Goal: Information Seeking & Learning: Learn about a topic

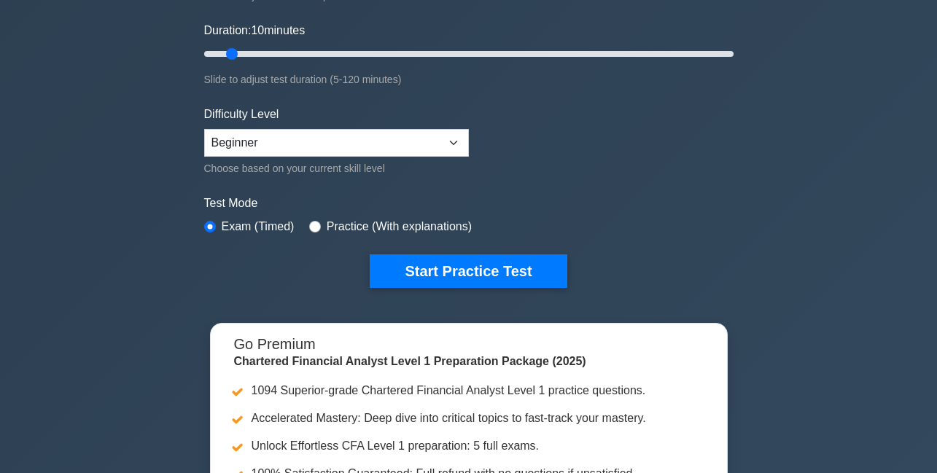
scroll to position [262, 0]
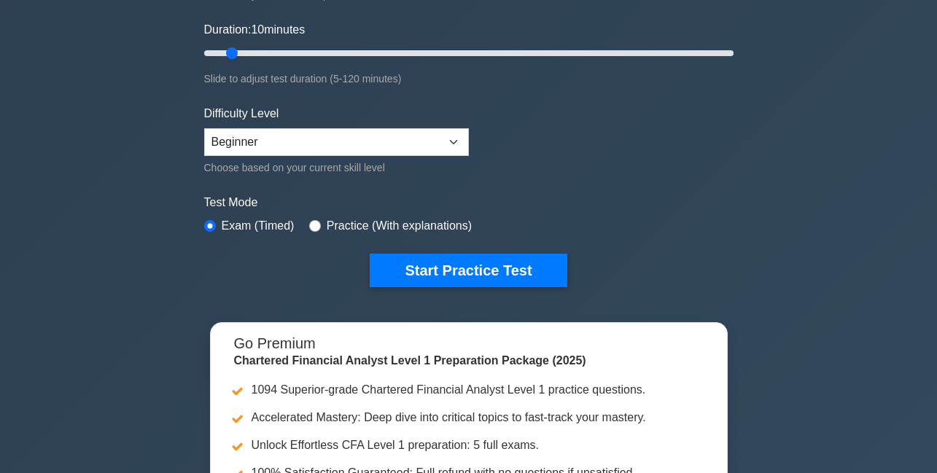
click at [321, 226] on div "Practice (With explanations)" at bounding box center [390, 225] width 163 height 17
click at [315, 225] on input "radio" at bounding box center [315, 226] width 12 height 12
radio input "true"
click at [205, 230] on input "radio" at bounding box center [210, 226] width 12 height 12
radio input "true"
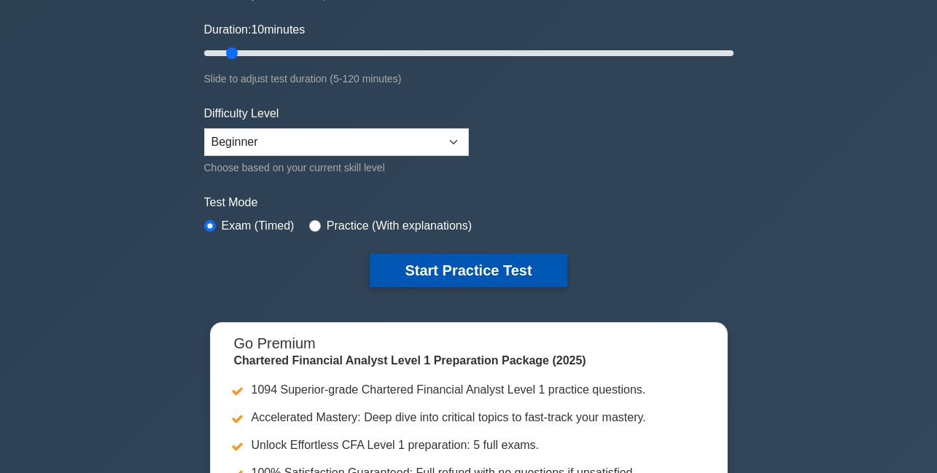
click at [388, 262] on button "Start Practice Test" at bounding box center [468, 271] width 197 height 34
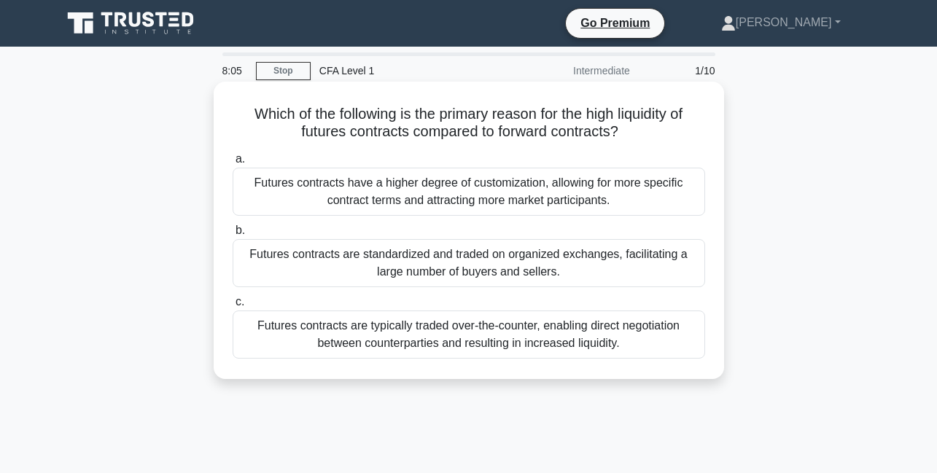
click at [559, 257] on div "Futures contracts are standardized and traded on organized exchanges, facilitat…" at bounding box center [469, 263] width 472 height 48
click at [233, 236] on input "b. Futures contracts are standardized and traded on organized exchanges, facili…" at bounding box center [233, 230] width 0 height 9
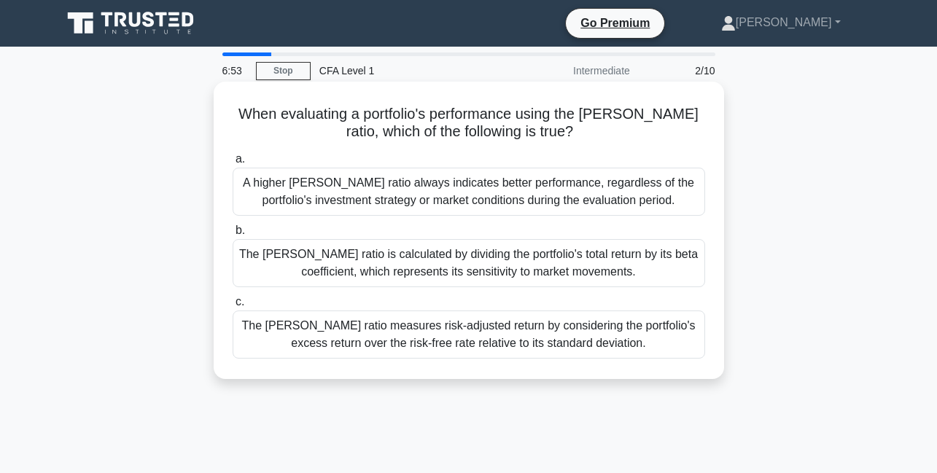
click at [465, 191] on div "A higher Sharpe ratio always indicates better performance, regardless of the po…" at bounding box center [469, 192] width 472 height 48
click at [233, 164] on input "a. A higher Sharpe ratio always indicates better performance, regardless of the…" at bounding box center [233, 159] width 0 height 9
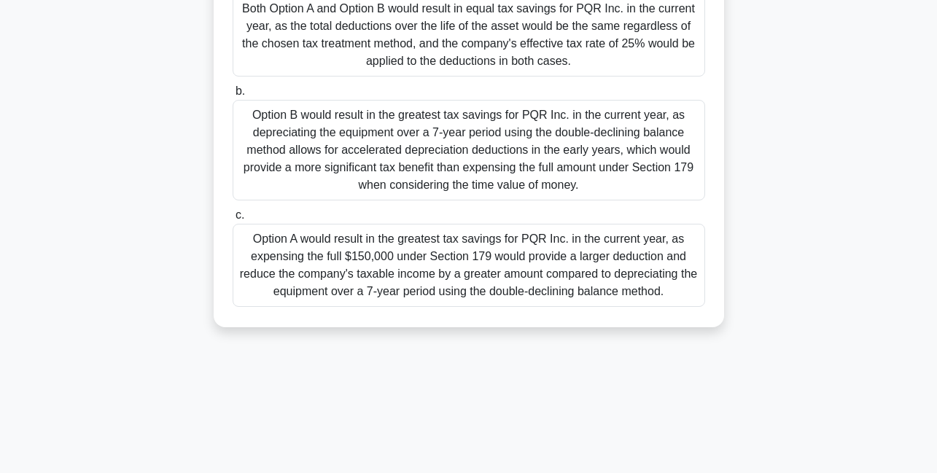
scroll to position [314, 0]
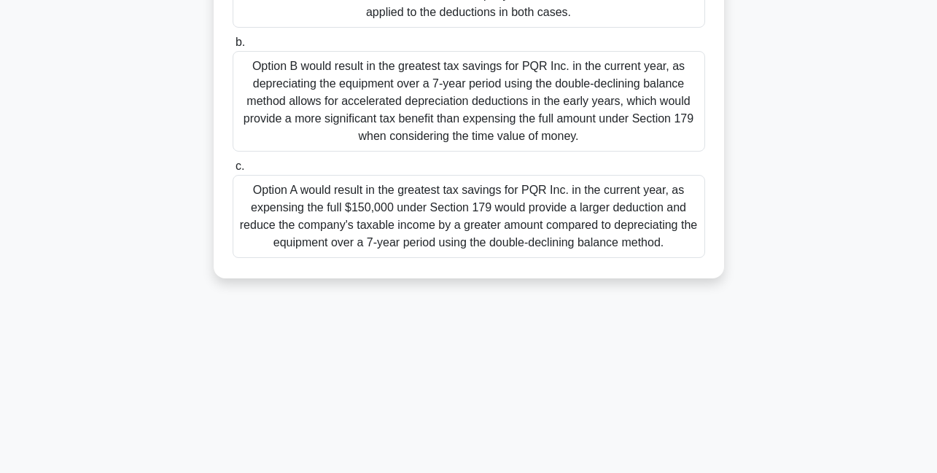
drag, startPoint x: 309, startPoint y: 190, endPoint x: 301, endPoint y: 195, distance: 9.5
click at [305, 192] on div "Option A would result in the greatest tax savings for PQR Inc. in the current y…" at bounding box center [469, 216] width 472 height 83
click at [233, 171] on input "c. Option A would result in the greatest tax savings for PQR Inc. in the curren…" at bounding box center [233, 166] width 0 height 9
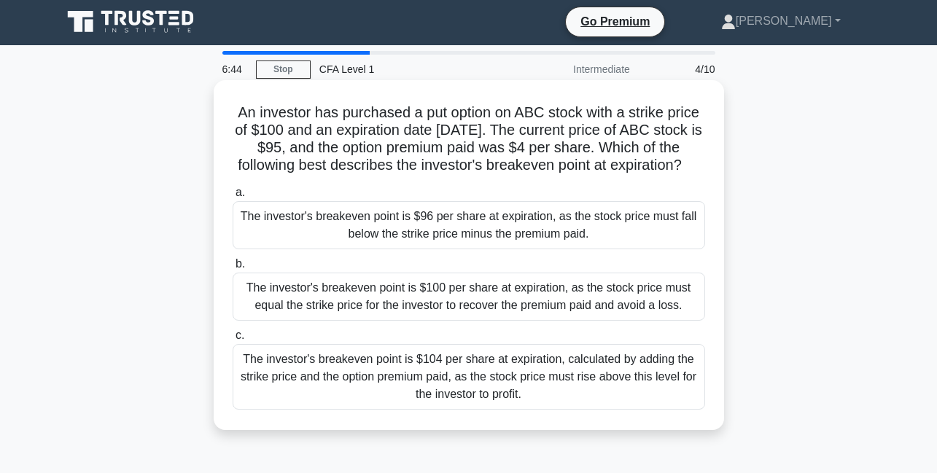
scroll to position [0, 0]
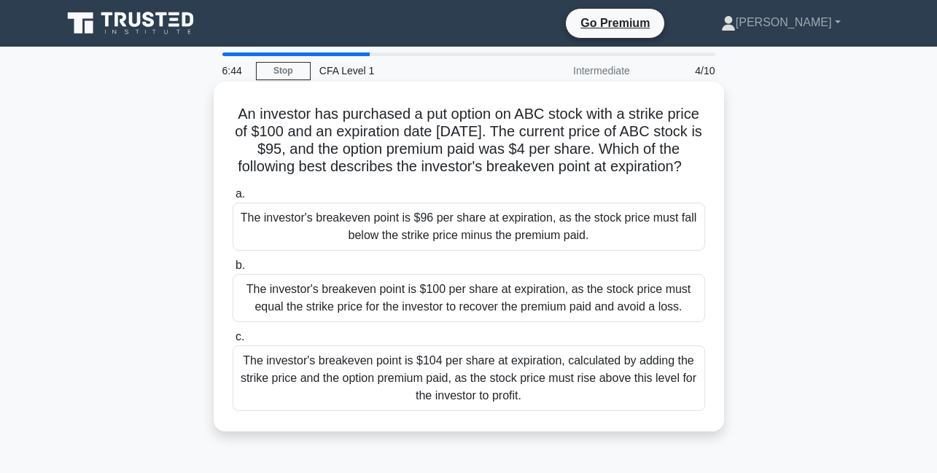
click at [372, 274] on div "The investor's breakeven point is $100 per share at expiration, as the stock pr…" at bounding box center [469, 298] width 472 height 48
click at [233, 271] on input "b. The investor's breakeven point is $100 per share at expiration, as the stock…" at bounding box center [233, 265] width 0 height 9
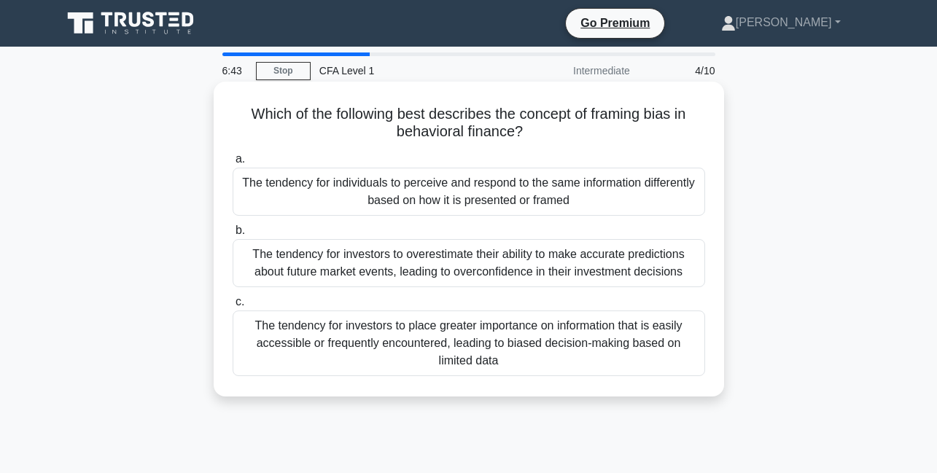
drag, startPoint x: 375, startPoint y: 311, endPoint x: 394, endPoint y: 336, distance: 32.2
click at [375, 314] on div "The tendency for investors to place greater importance on information that is e…" at bounding box center [469, 344] width 472 height 66
click at [233, 307] on input "c. The tendency for investors to place greater importance on information that i…" at bounding box center [233, 301] width 0 height 9
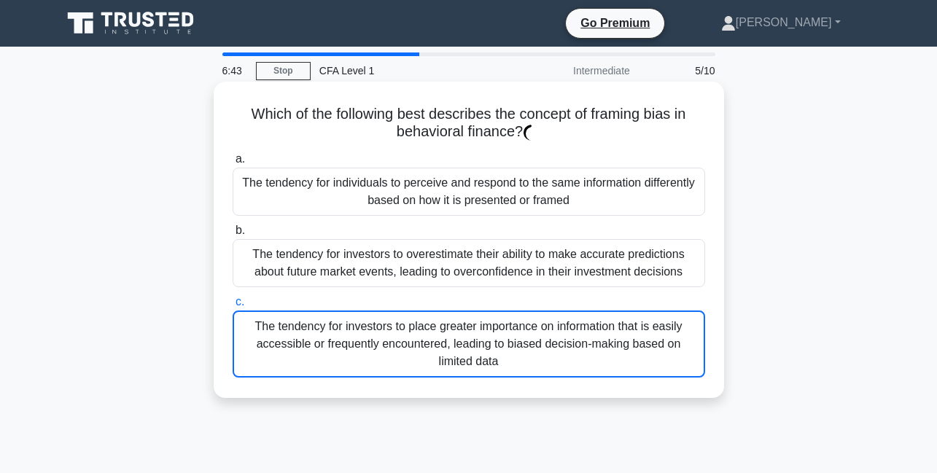
drag, startPoint x: 402, startPoint y: 336, endPoint x: 432, endPoint y: 272, distance: 70.8
click at [403, 336] on div "The tendency for investors to place greater importance on information that is e…" at bounding box center [469, 344] width 472 height 67
click at [233, 307] on input "c. The tendency for investors to place greater importance on information that i…" at bounding box center [233, 301] width 0 height 9
click at [438, 251] on div "The tendency for investors to overestimate their ability to make accurate predi…" at bounding box center [469, 263] width 472 height 48
click at [233, 236] on input "b. The tendency for investors to overestimate their ability to make accurate pr…" at bounding box center [233, 230] width 0 height 9
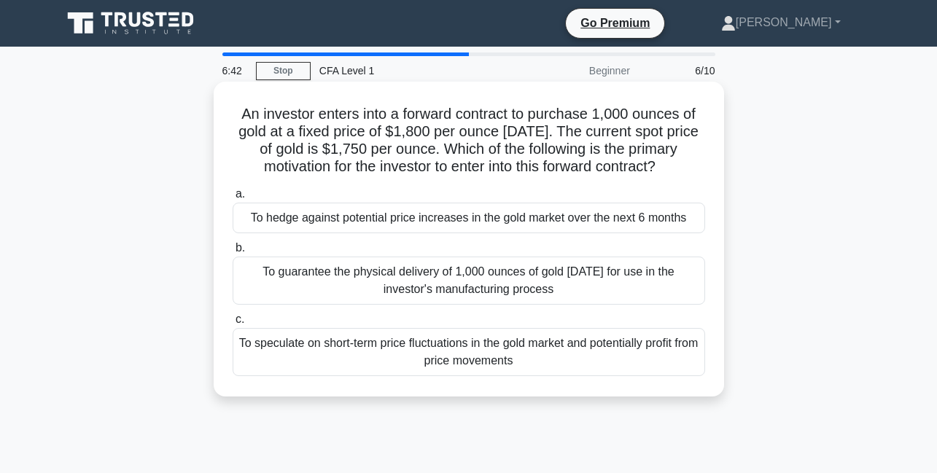
drag, startPoint x: 462, startPoint y: 220, endPoint x: 456, endPoint y: 236, distance: 17.3
click at [456, 236] on div "a. To hedge against potential price increases in the gold market over the next …" at bounding box center [469, 280] width 490 height 197
click at [431, 286] on div "To guarantee the physical delivery of 1,000 ounces of gold in 6 months for use …" at bounding box center [469, 281] width 472 height 48
click at [233, 253] on input "b. To guarantee the physical delivery of 1,000 ounces of gold in 6 months for u…" at bounding box center [233, 248] width 0 height 9
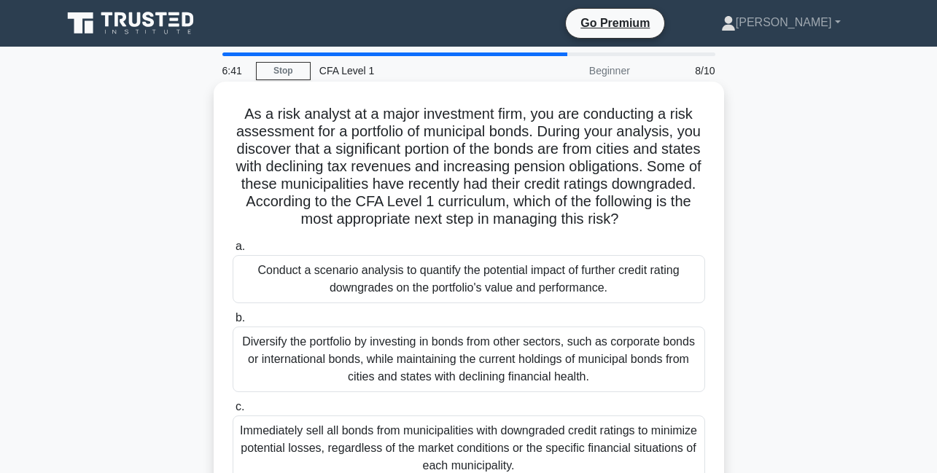
drag, startPoint x: 484, startPoint y: 338, endPoint x: 485, endPoint y: 349, distance: 11.0
click at [485, 349] on div "Diversify the portfolio by investing in bonds from other sectors, such as corpo…" at bounding box center [469, 360] width 472 height 66
click at [233, 323] on input "b. Diversify the portfolio by investing in bonds from other sectors, such as co…" at bounding box center [233, 318] width 0 height 9
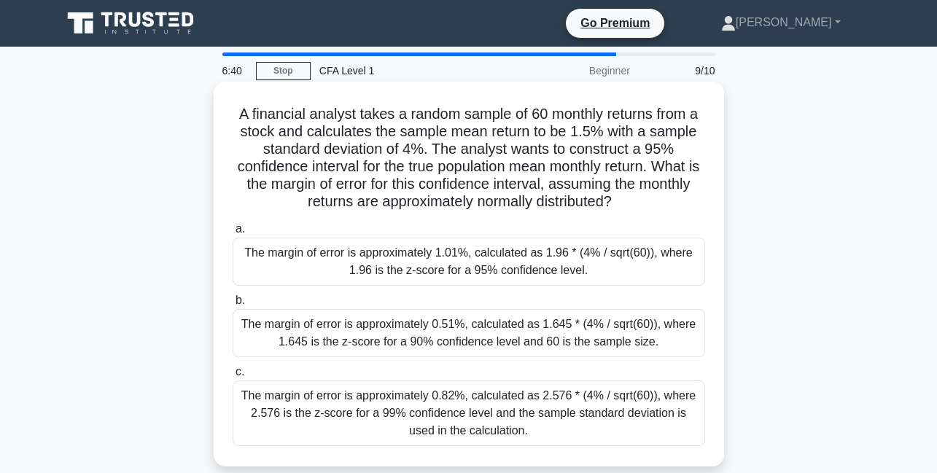
drag, startPoint x: 495, startPoint y: 366, endPoint x: 499, endPoint y: 384, distance: 17.9
click at [497, 373] on label "c. The margin of error is approximately 0.82%, calculated as 2.576 * (4% / sqrt…" at bounding box center [469, 404] width 472 height 83
click at [233, 373] on input "c. The margin of error is approximately 0.82%, calculated as 2.576 * (4% / sqrt…" at bounding box center [233, 371] width 0 height 9
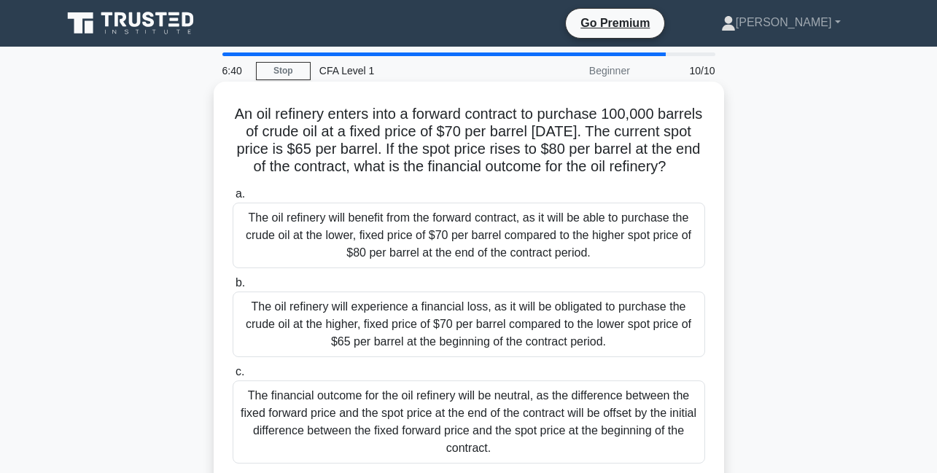
click at [500, 407] on div "The financial outcome for the oil refinery will be neutral, as the difference b…" at bounding box center [469, 422] width 472 height 83
click at [233, 377] on input "c. The financial outcome for the oil refinery will be neutral, as the differenc…" at bounding box center [233, 371] width 0 height 9
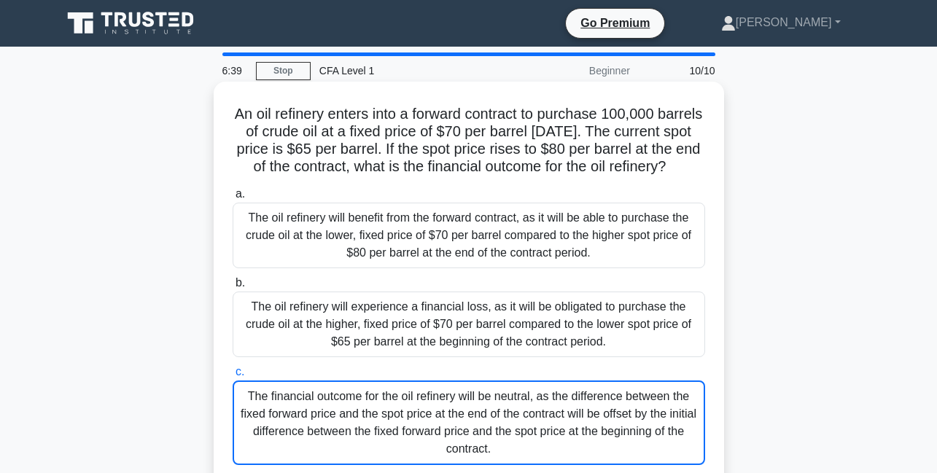
drag, startPoint x: 505, startPoint y: 297, endPoint x: 523, endPoint y: 340, distance: 47.4
click at [504, 300] on div "The oil refinery will experience a financial loss, as it will be obligated to p…" at bounding box center [469, 325] width 472 height 66
click at [524, 339] on div "The oil refinery will experience a financial loss, as it will be obligated to p…" at bounding box center [469, 325] width 472 height 66
click at [233, 288] on input "b. The oil refinery will experience a financial loss, as it will be obligated t…" at bounding box center [233, 283] width 0 height 9
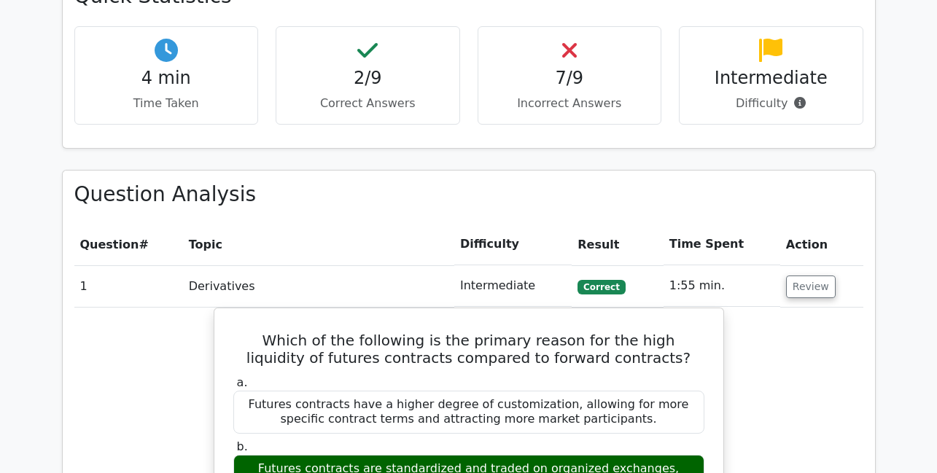
scroll to position [875, 0]
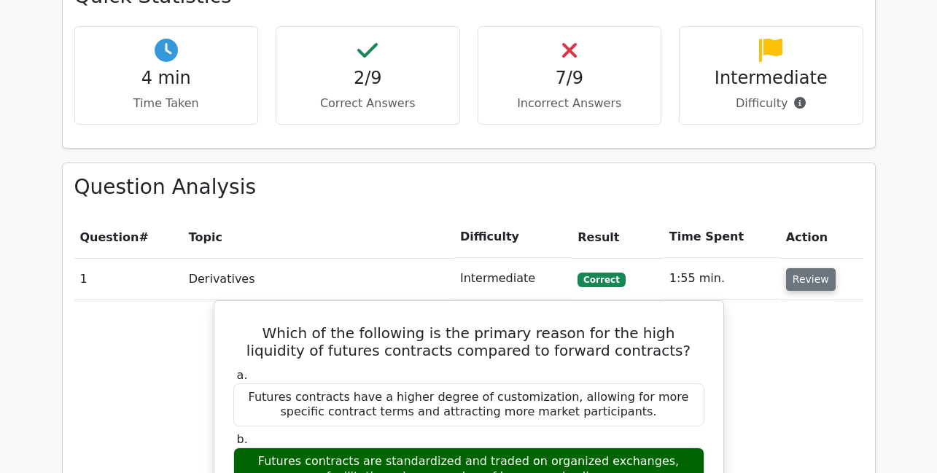
click at [803, 268] on button "Review" at bounding box center [811, 279] width 50 height 23
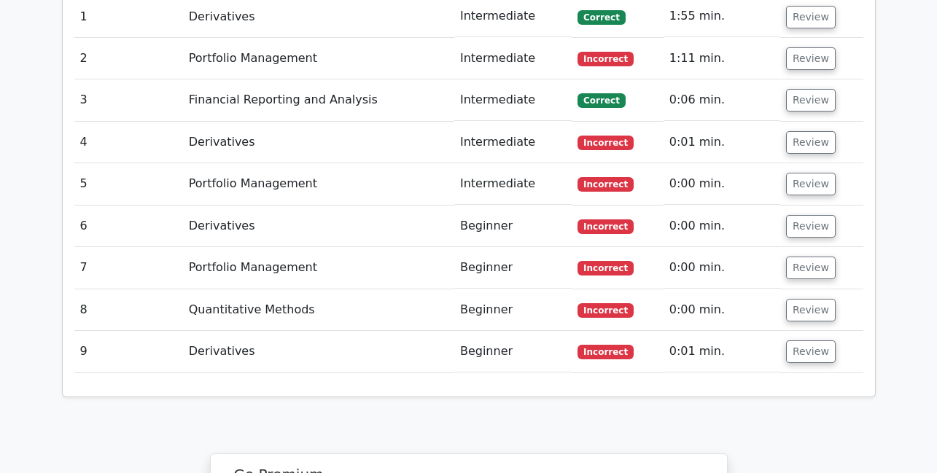
scroll to position [1050, 0]
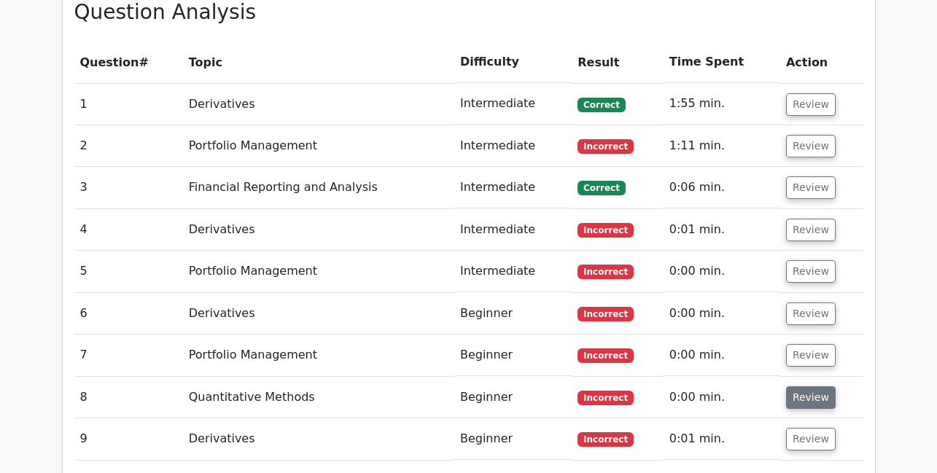
click at [788, 386] on button "Review" at bounding box center [811, 397] width 50 height 23
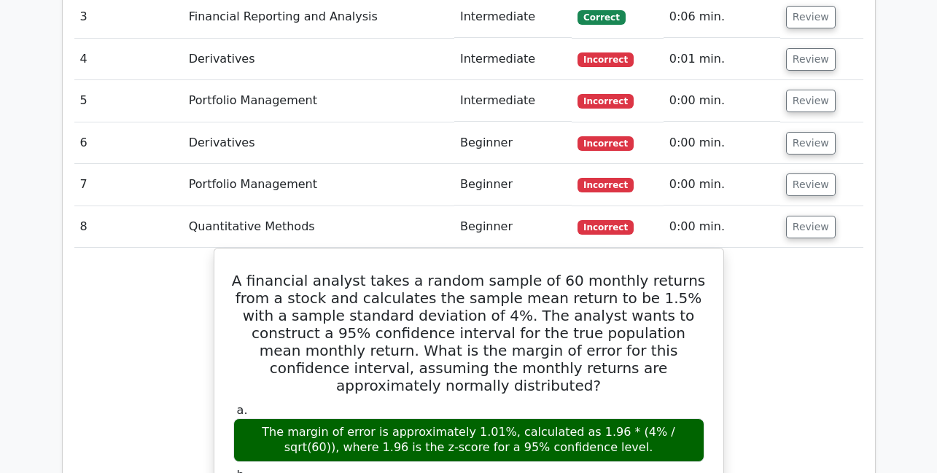
scroll to position [1225, 0]
